Goal: Task Accomplishment & Management: Use online tool/utility

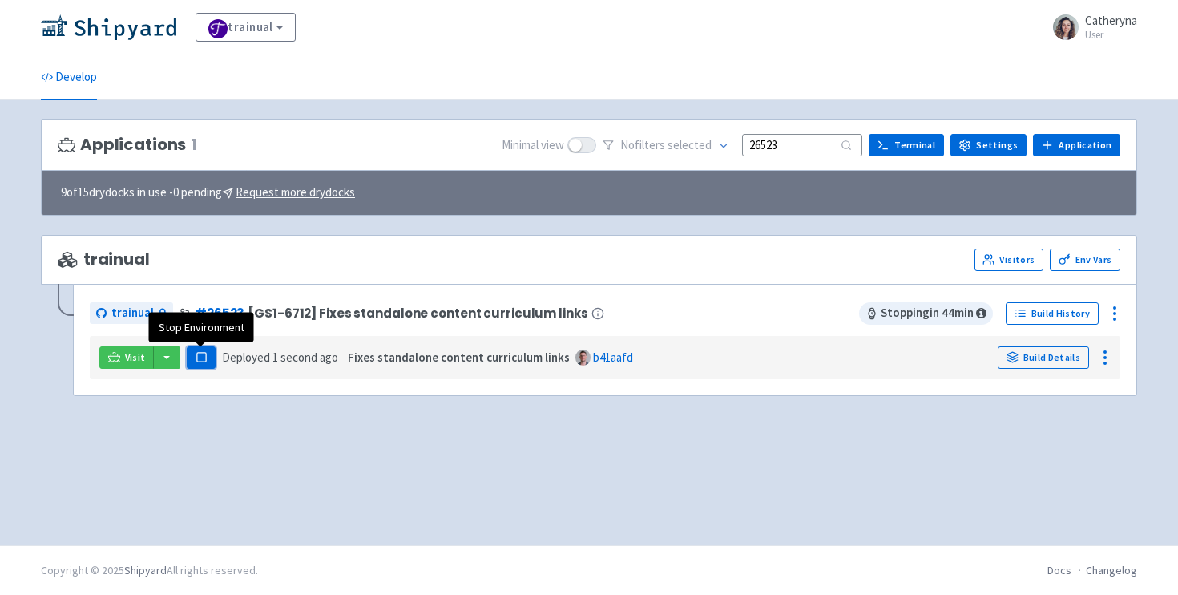
click at [196, 356] on icon "button" at bounding box center [202, 357] width 12 height 12
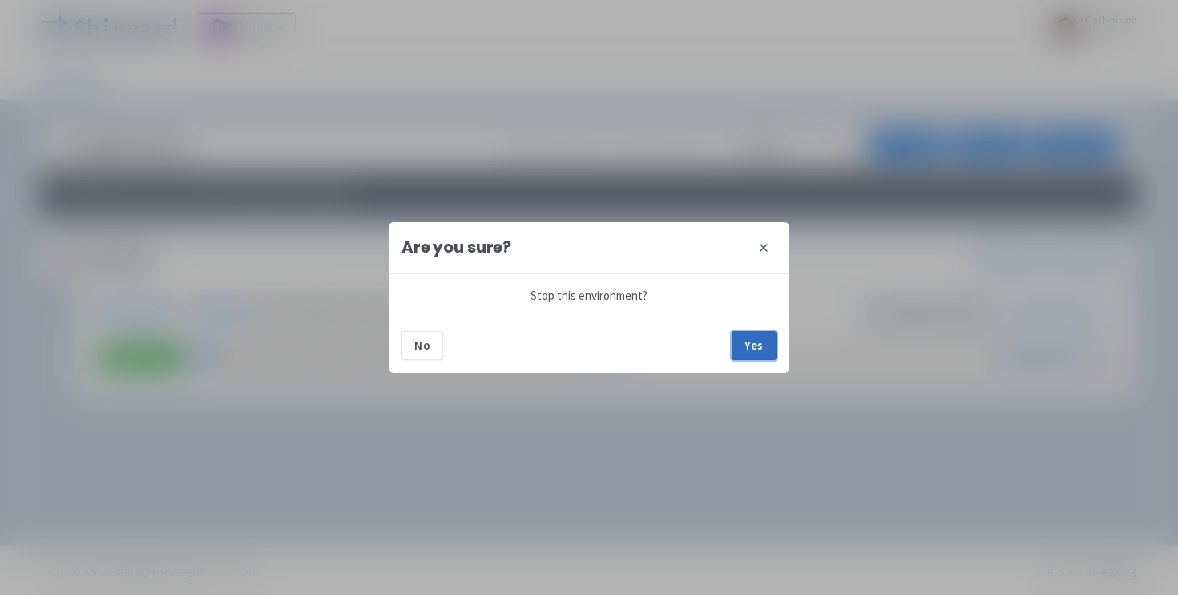
click at [753, 354] on button "Yes" at bounding box center [754, 345] width 45 height 29
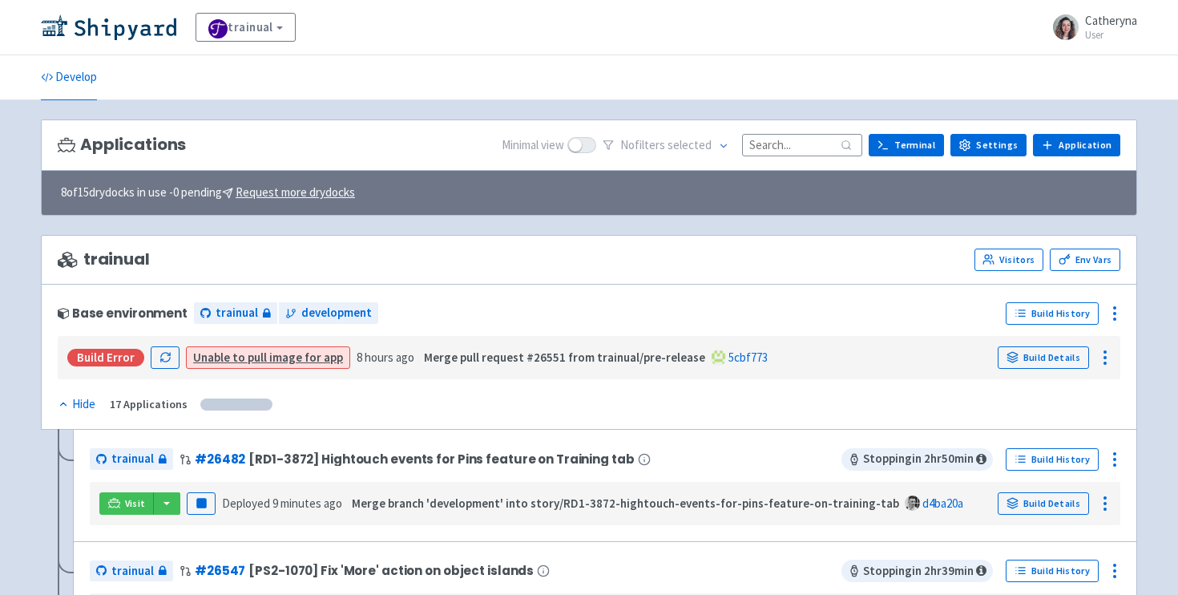
click at [782, 146] on input at bounding box center [802, 145] width 120 height 22
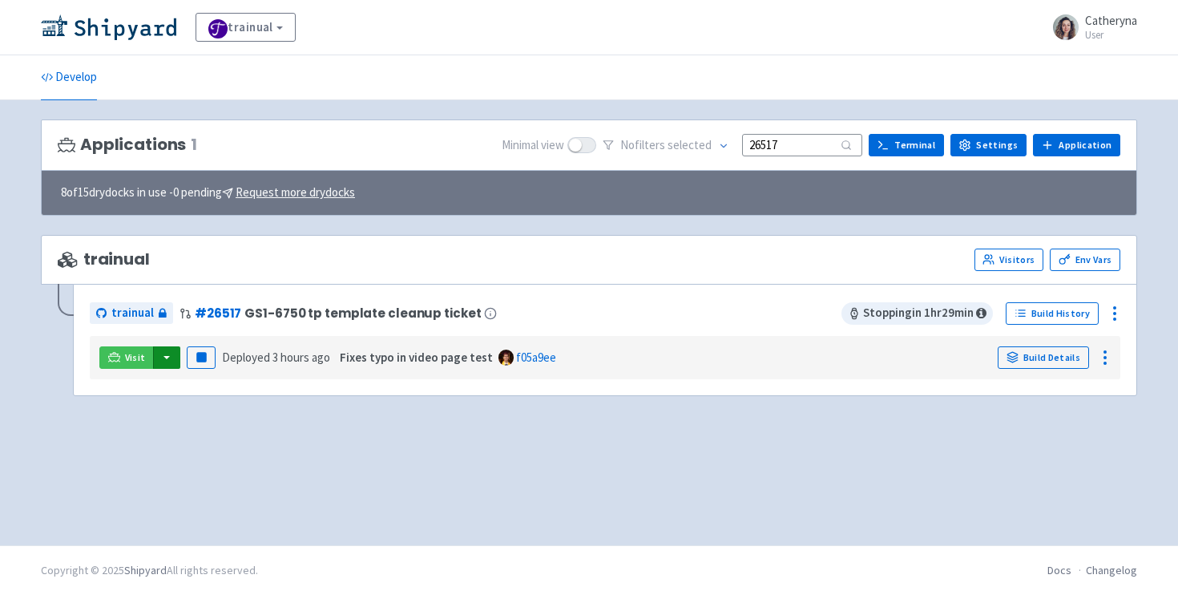
type input "26517"
click at [166, 359] on button "button" at bounding box center [166, 357] width 27 height 22
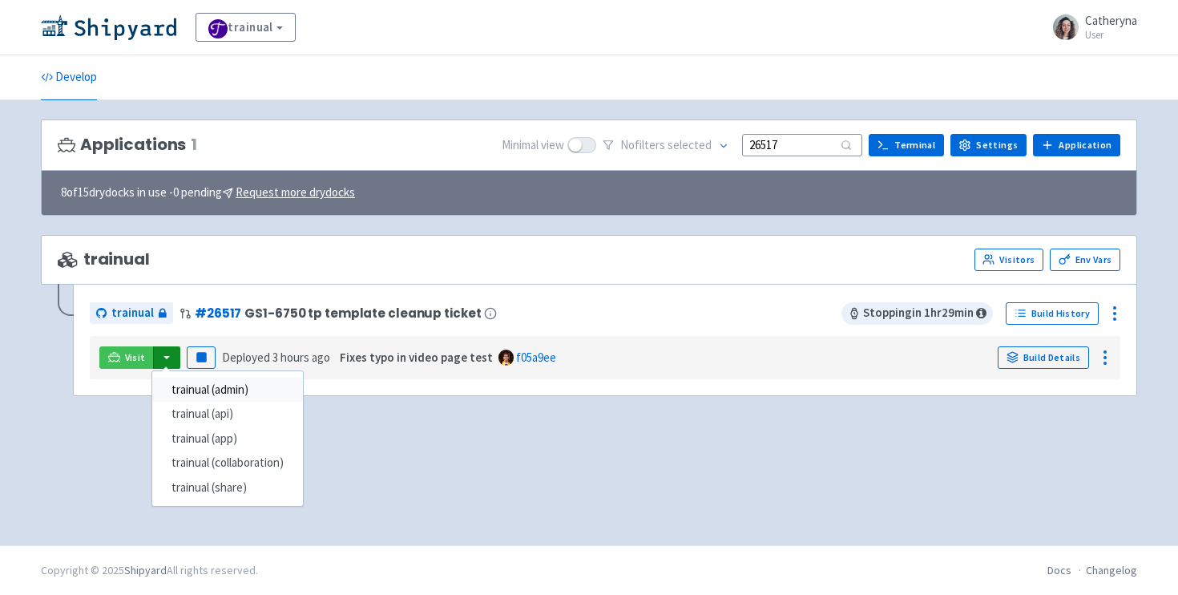
click at [245, 390] on link "trainual (admin)" at bounding box center [227, 390] width 151 height 25
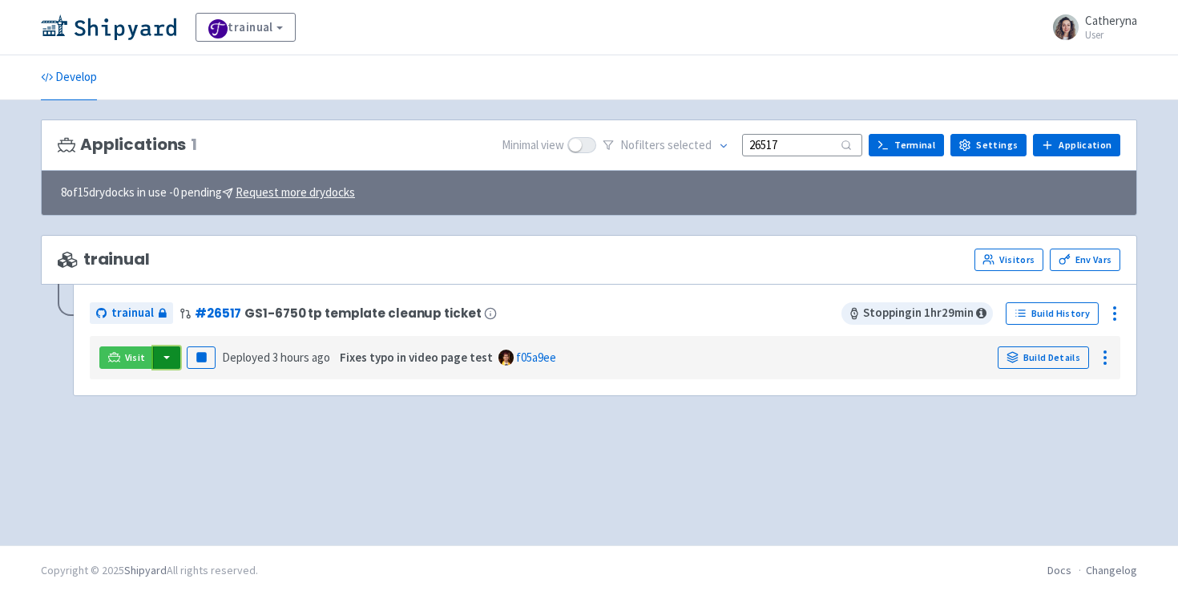
click at [164, 362] on button "button" at bounding box center [166, 357] width 27 height 22
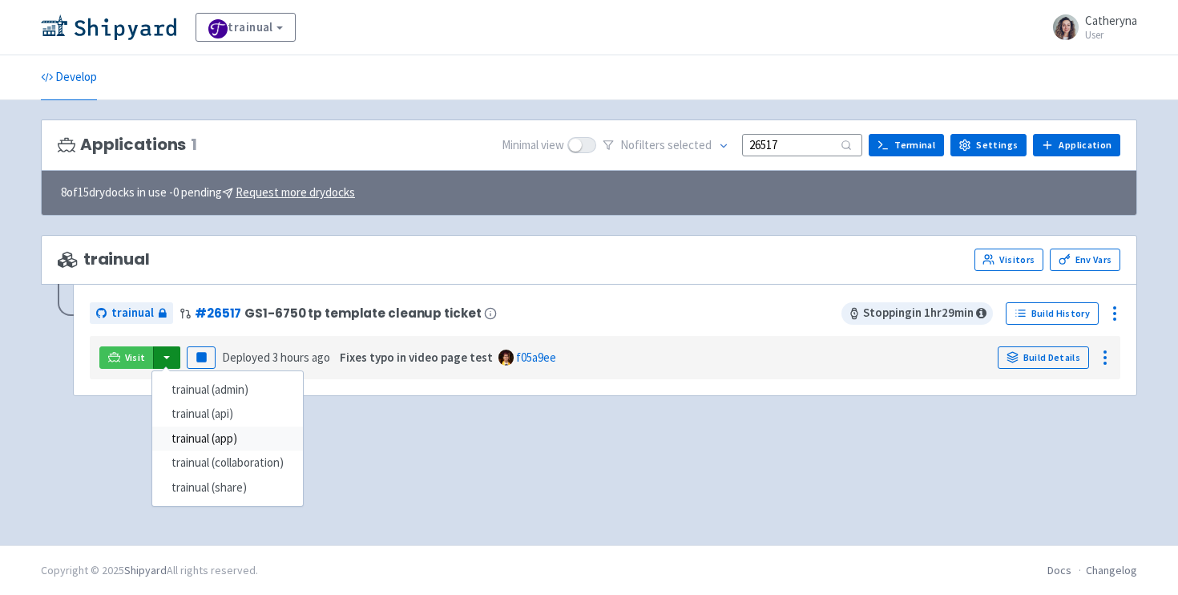
click at [228, 442] on link "trainual (app)" at bounding box center [227, 438] width 151 height 25
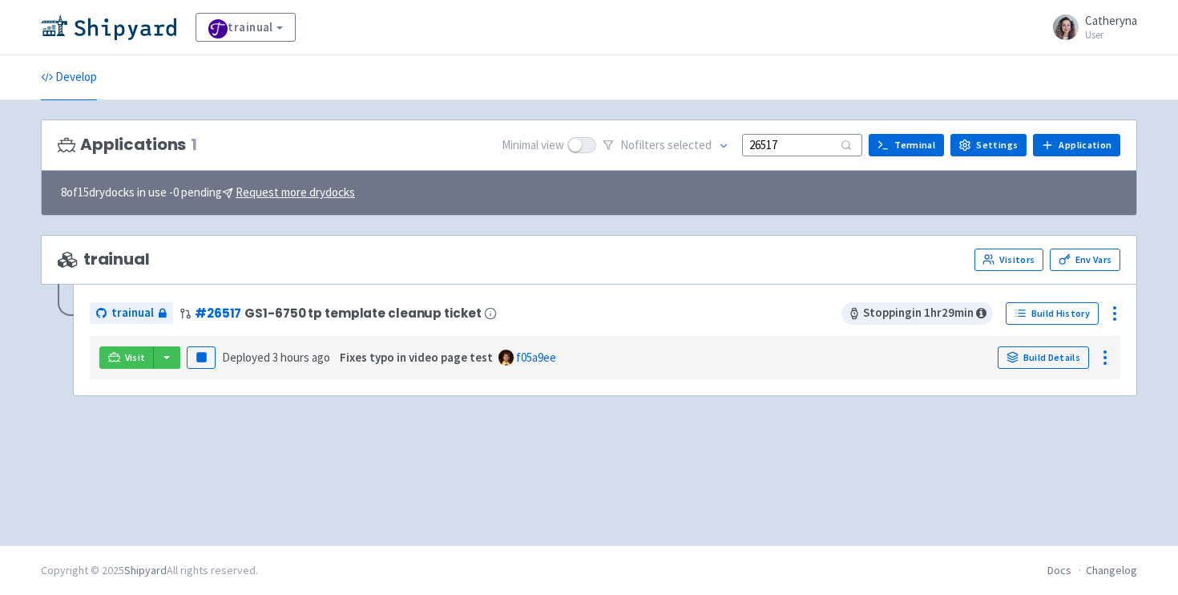
click at [297, 429] on div "Applications 1 Minimal view No filter s selected 26517 Terminal Settings Applic…" at bounding box center [589, 322] width 1097 height 406
click at [166, 354] on button "button" at bounding box center [166, 357] width 27 height 22
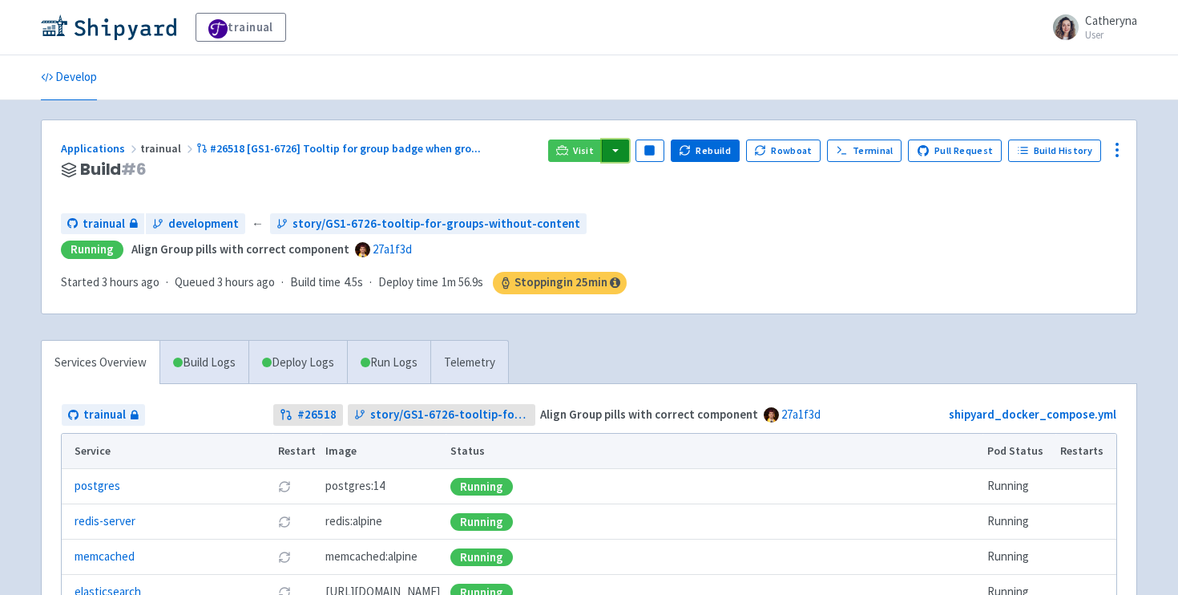
click at [629, 152] on button "button" at bounding box center [615, 150] width 27 height 22
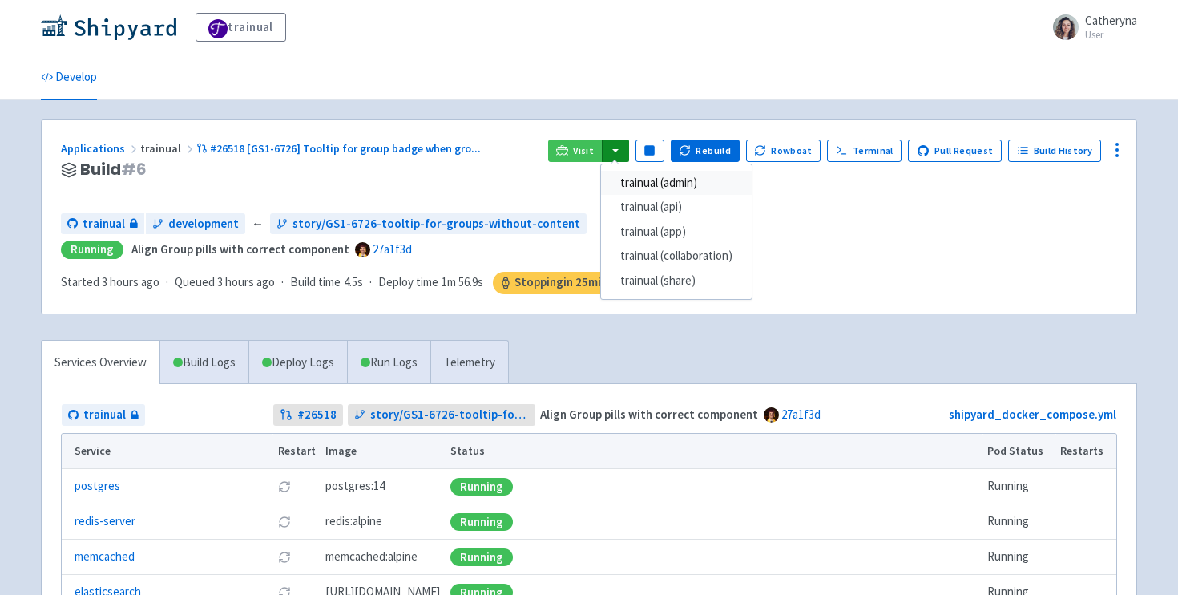
click at [665, 184] on link "trainual (admin)" at bounding box center [676, 183] width 151 height 25
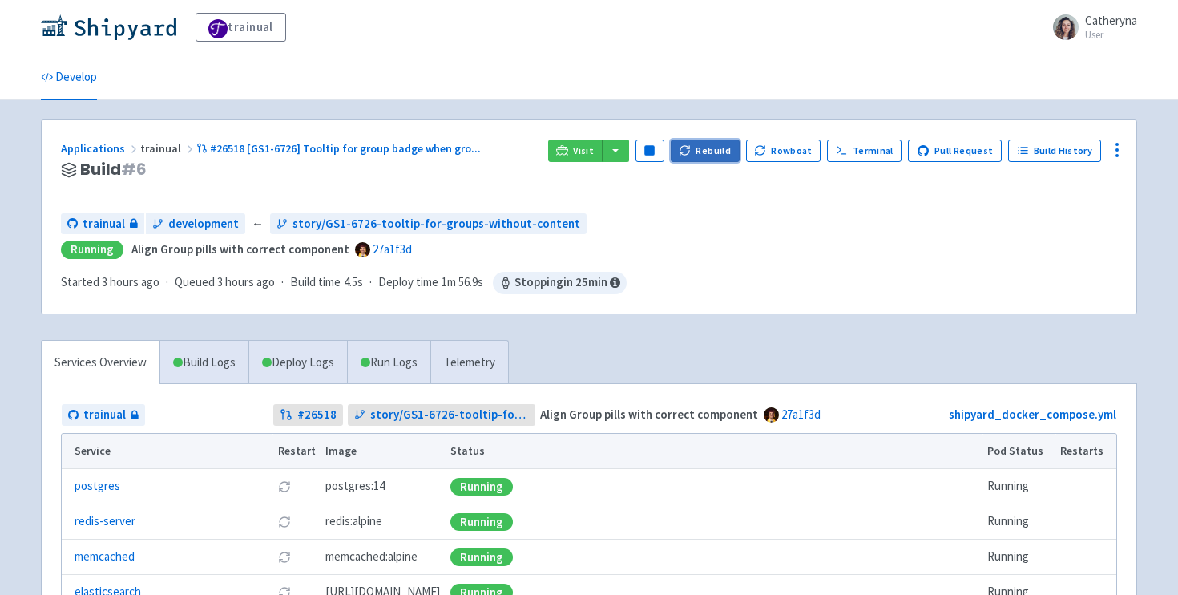
click at [711, 153] on button "Rebuild" at bounding box center [705, 150] width 69 height 22
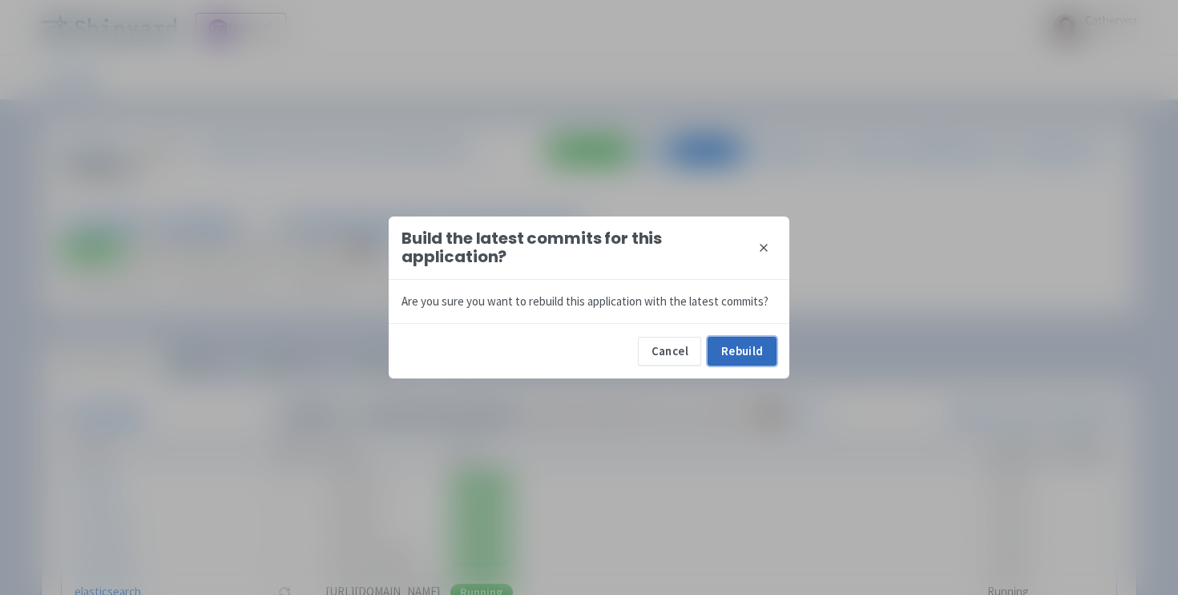
click at [727, 346] on button "Rebuild" at bounding box center [742, 351] width 69 height 29
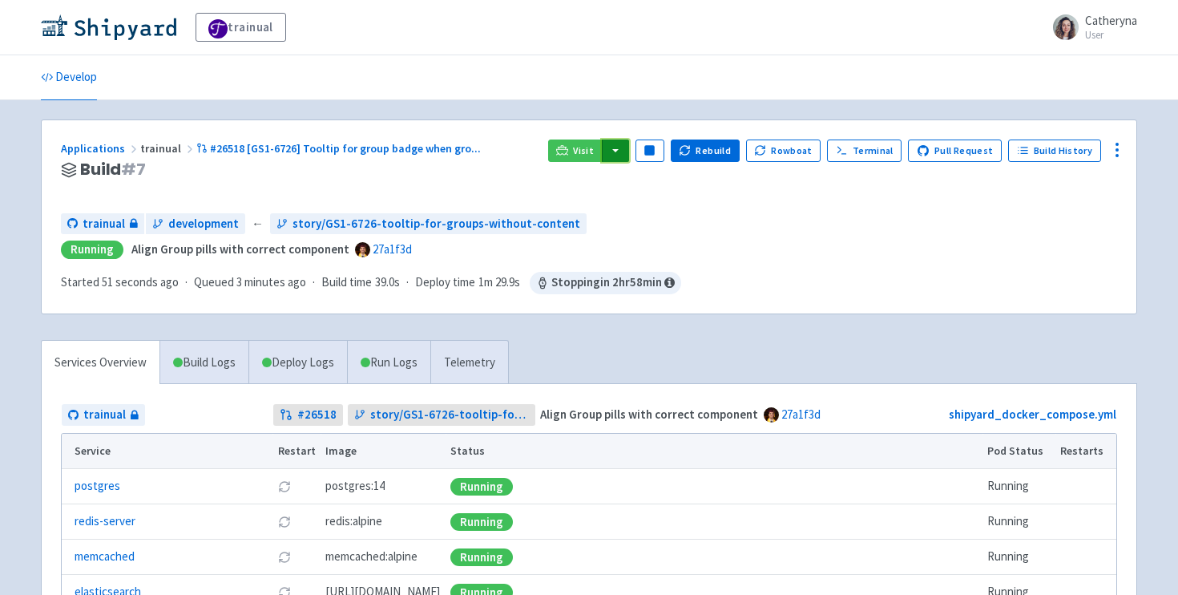
click at [627, 154] on button "button" at bounding box center [615, 150] width 27 height 22
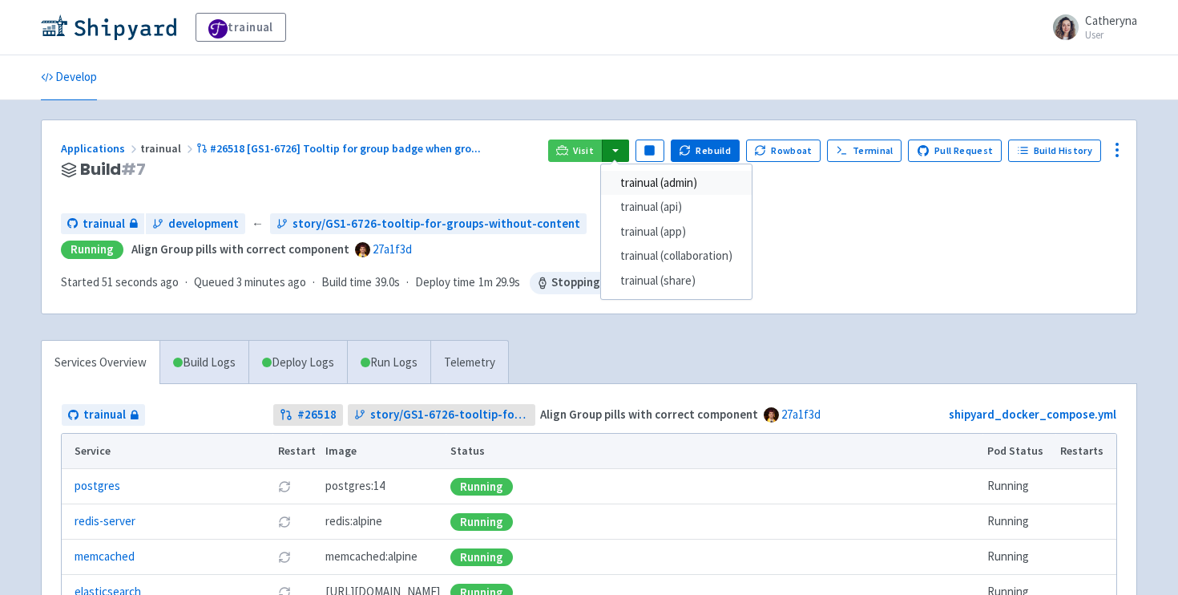
click at [647, 190] on link "trainual (admin)" at bounding box center [676, 183] width 151 height 25
